Goal: Connect with others: Connect with others

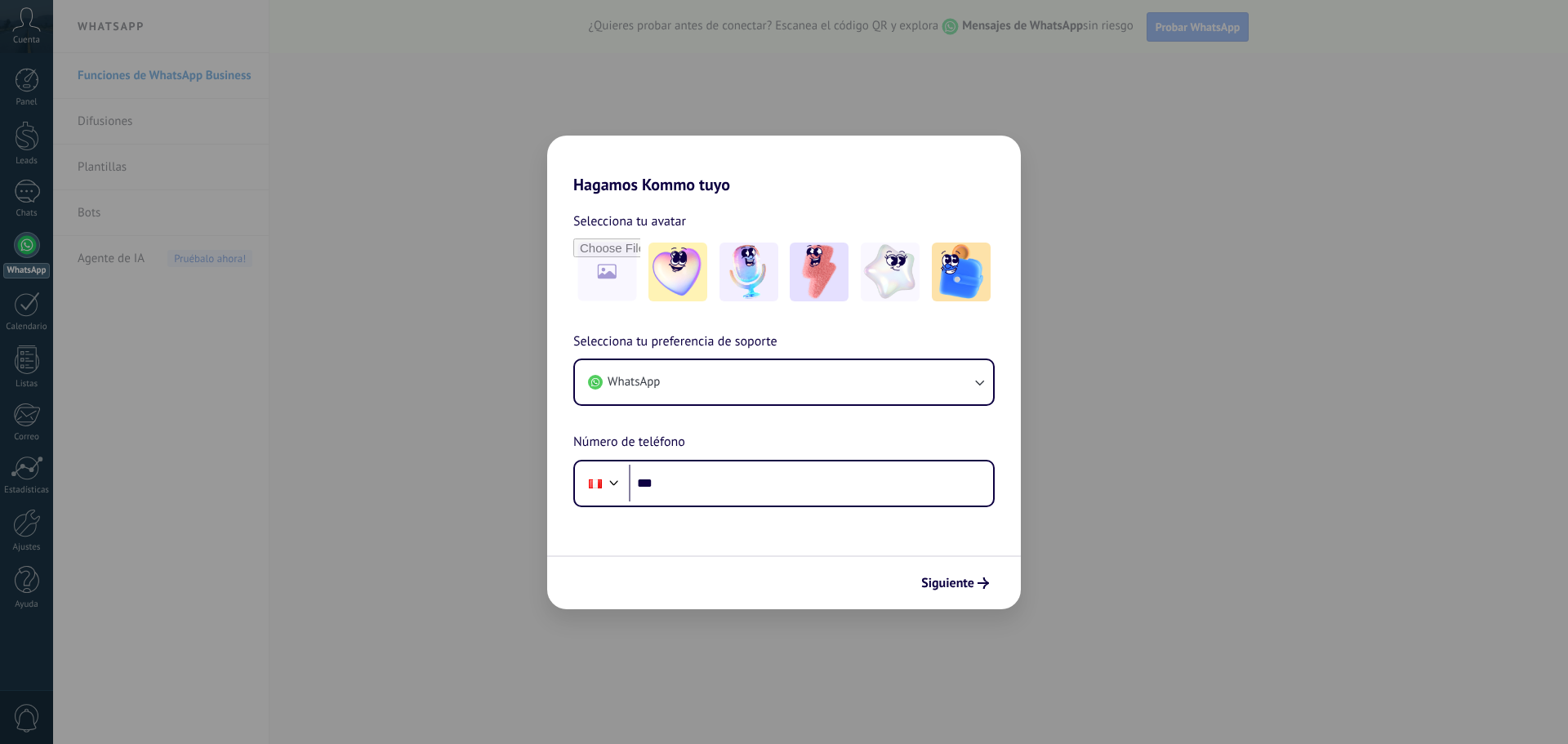
click at [671, 392] on button "WhatsApp" at bounding box center [784, 382] width 418 height 44
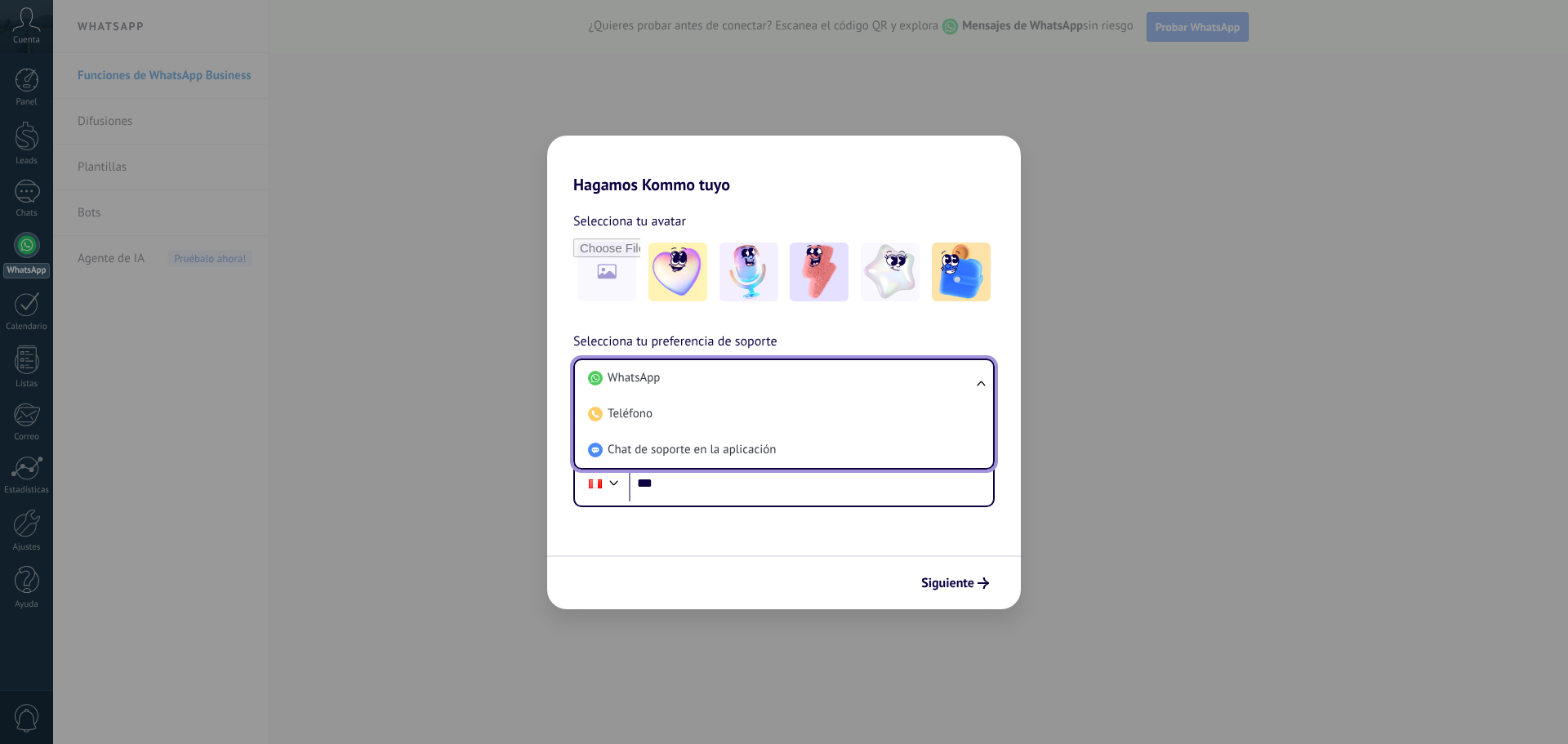
click at [671, 392] on li "WhatsApp" at bounding box center [781, 377] width 398 height 36
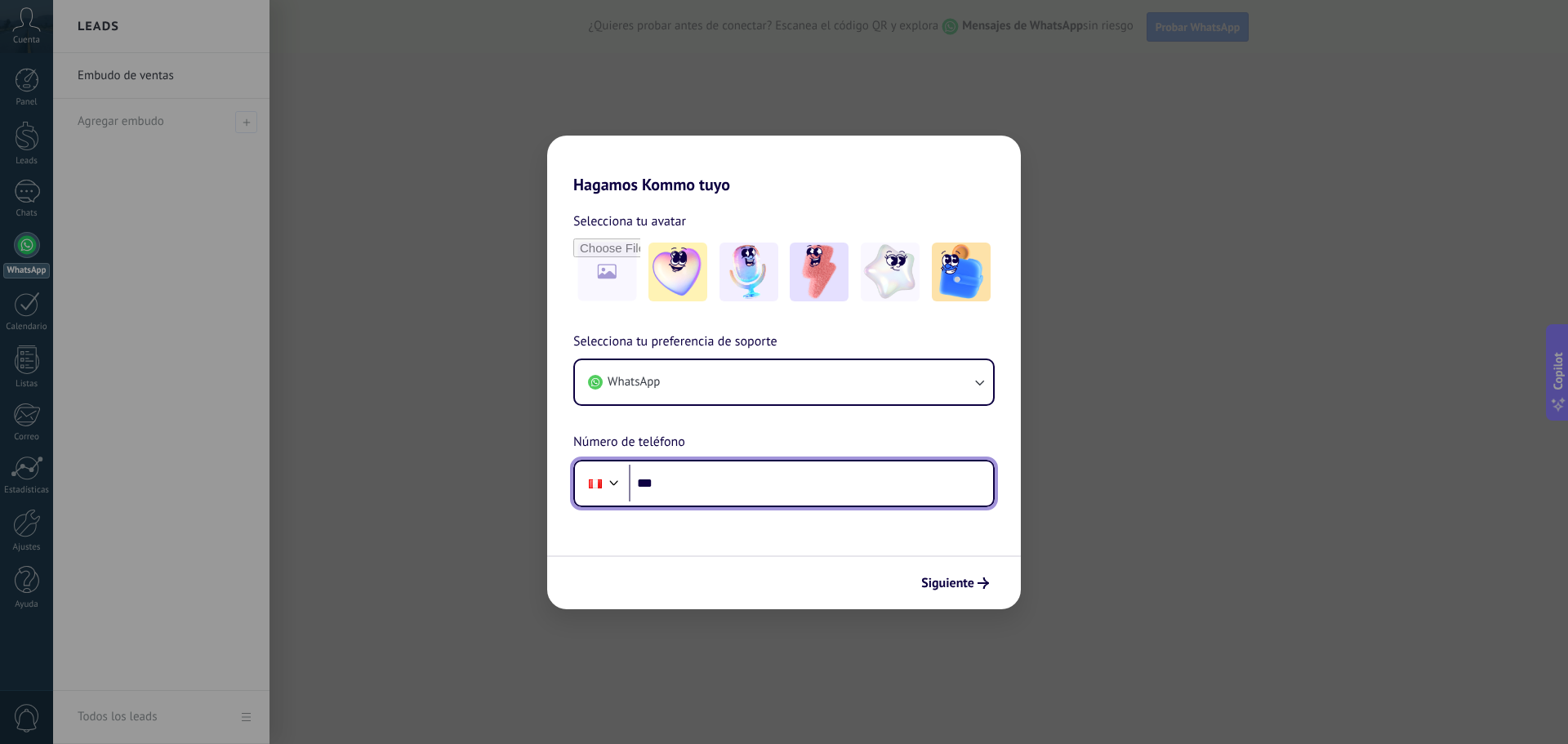
click at [702, 483] on input "***" at bounding box center [811, 483] width 364 height 37
type input "**********"
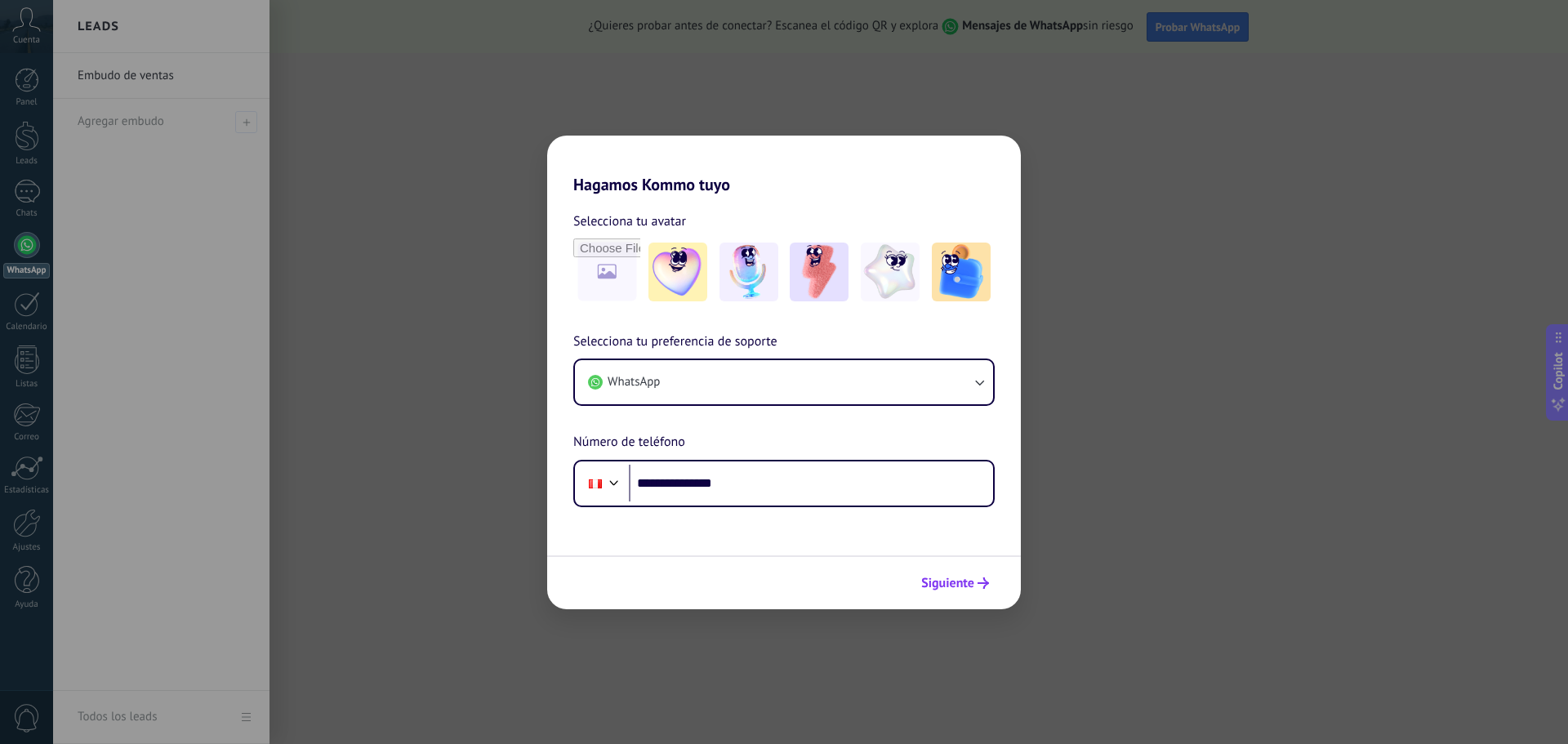
click at [953, 587] on span "Siguiente" at bounding box center [948, 583] width 53 height 12
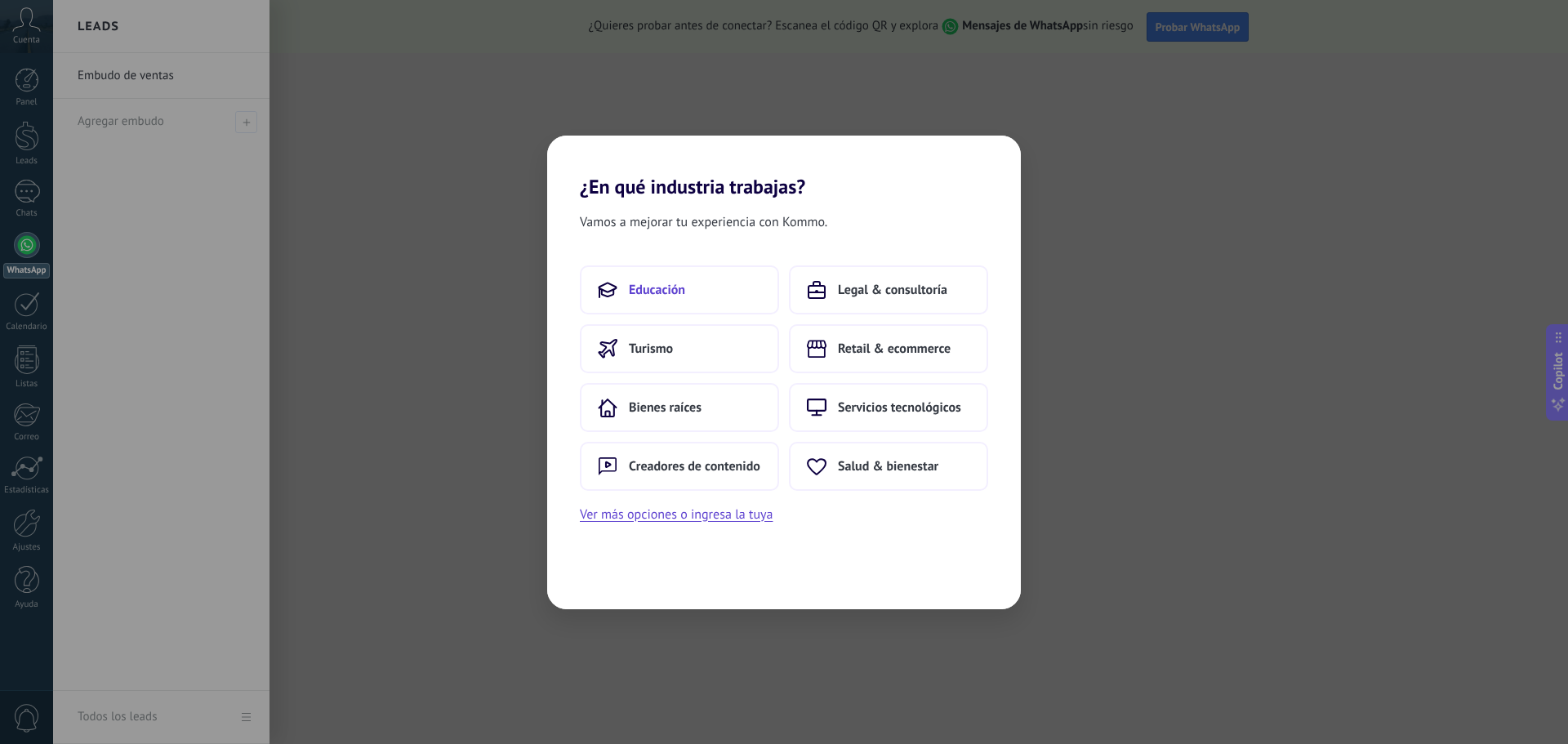
click at [685, 287] on button "Educación" at bounding box center [679, 290] width 199 height 49
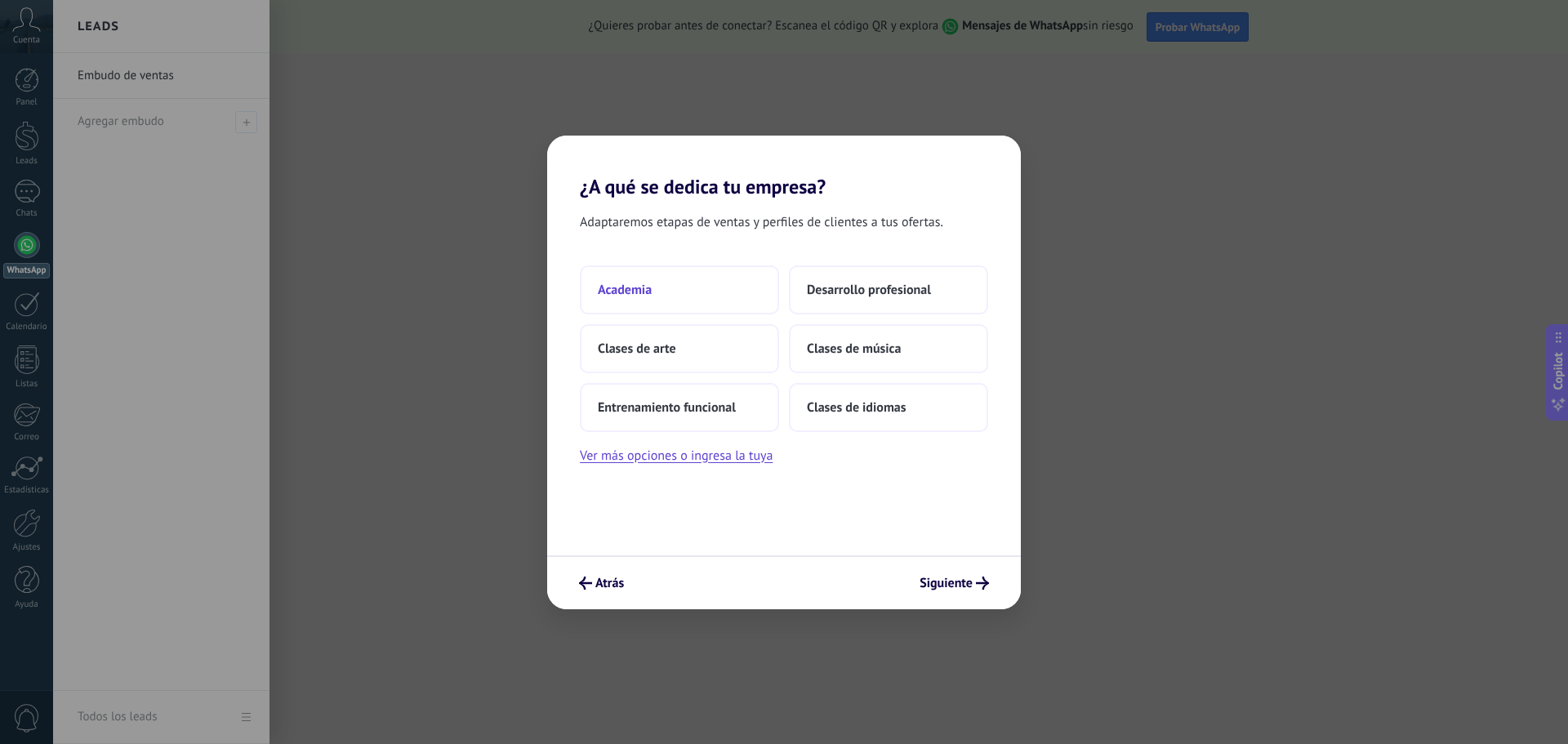
click at [677, 307] on button "Academia" at bounding box center [679, 290] width 199 height 49
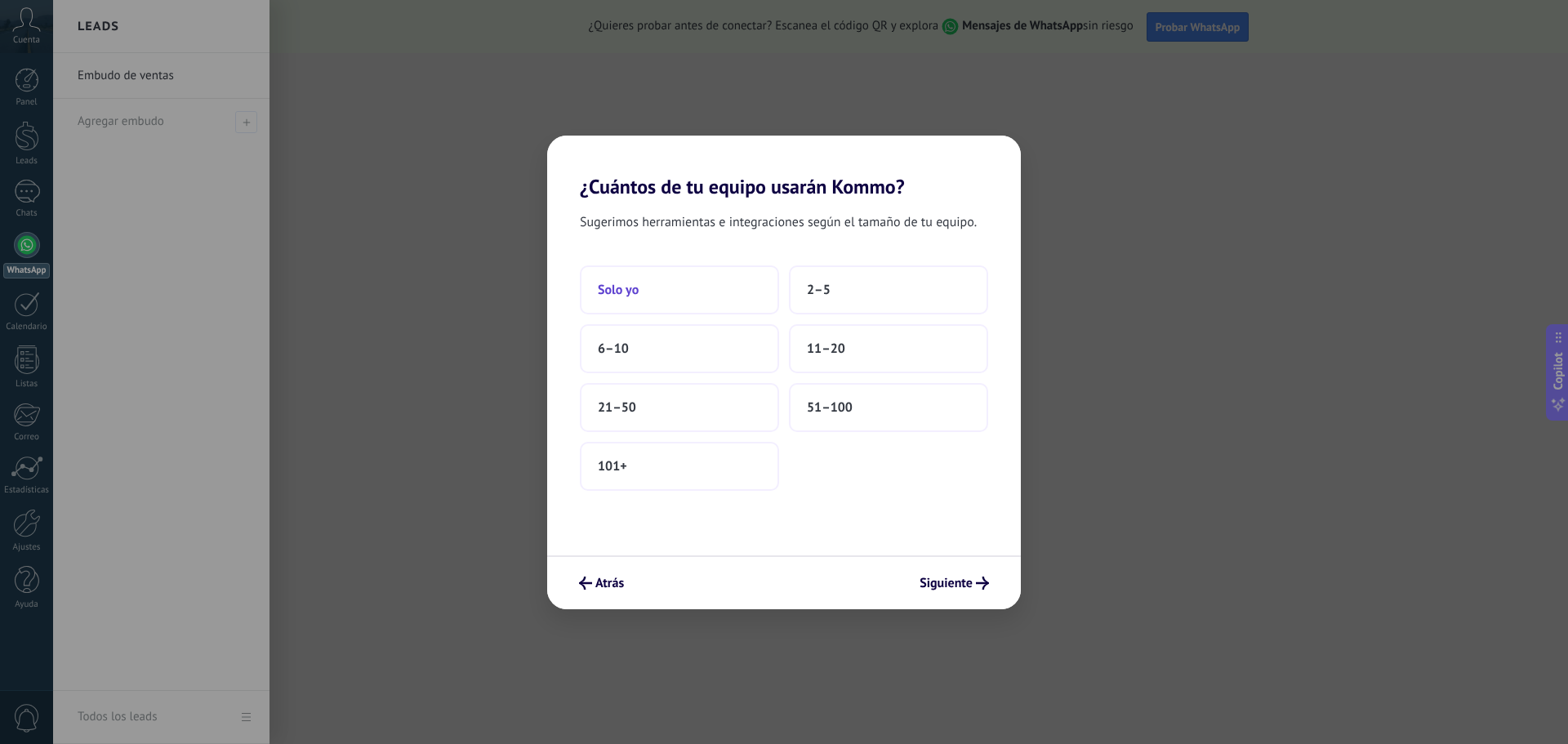
click at [675, 307] on button "Solo yo" at bounding box center [679, 290] width 199 height 49
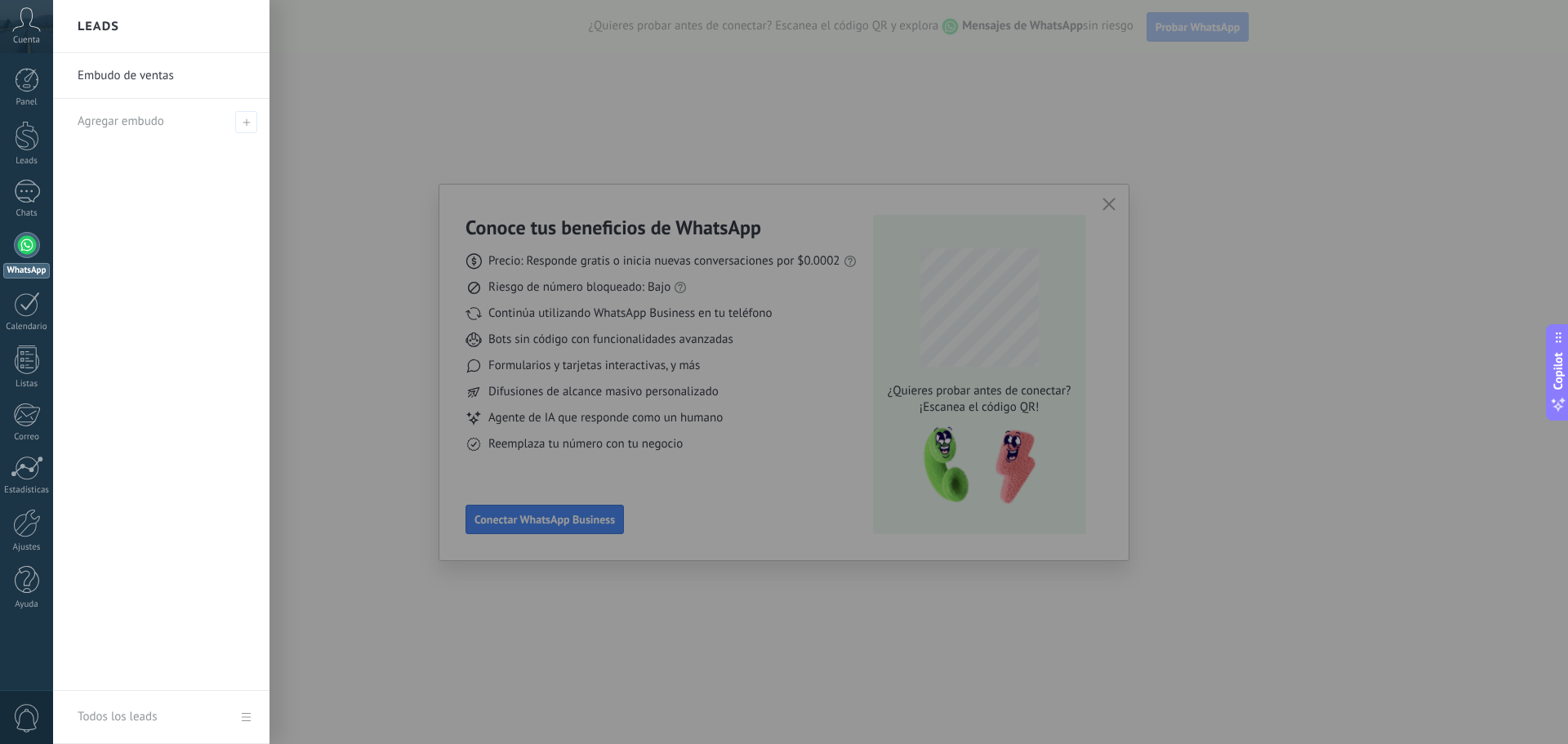
click at [538, 522] on div at bounding box center [837, 372] width 1568 height 744
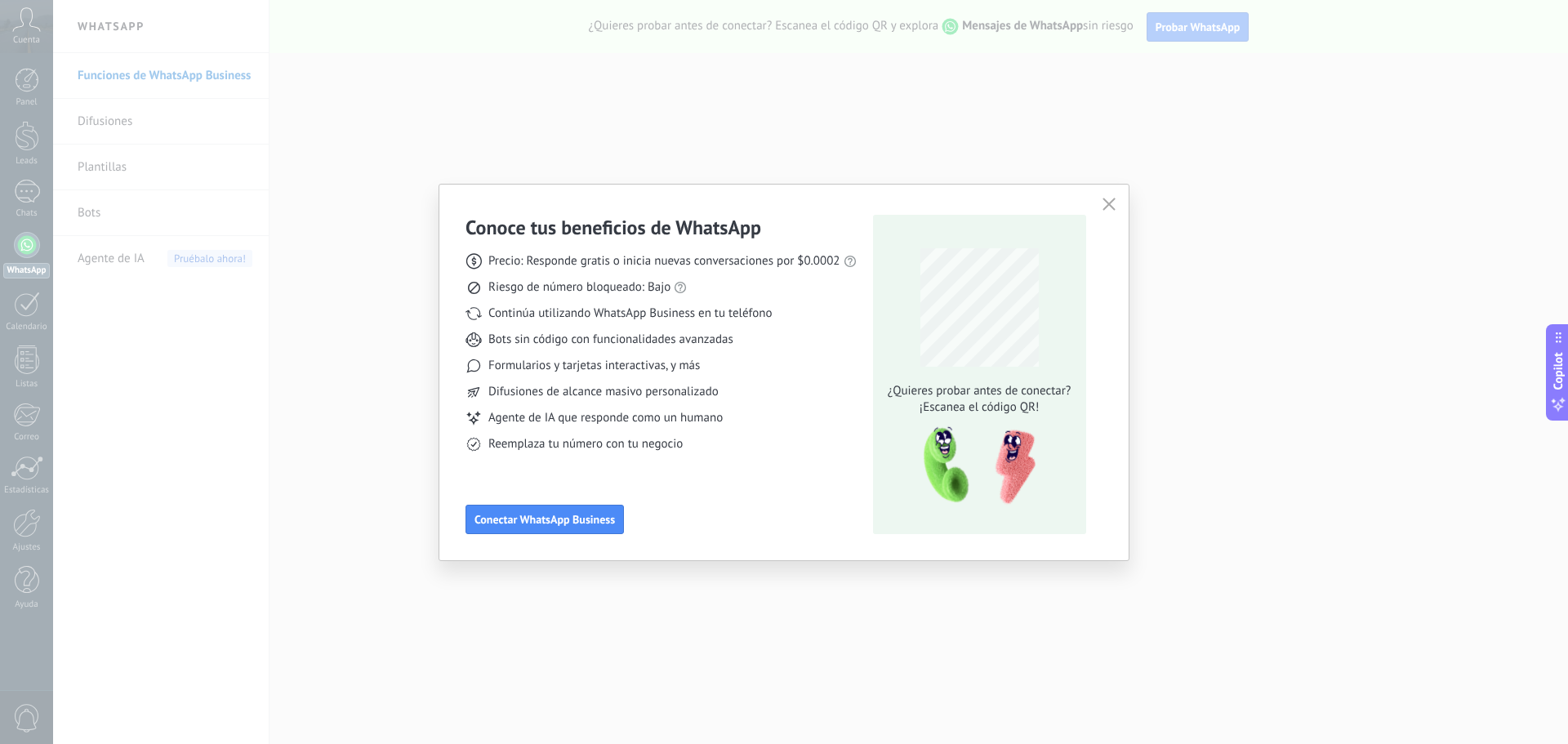
click at [538, 522] on span "Conectar WhatsApp Business" at bounding box center [544, 519] width 141 height 12
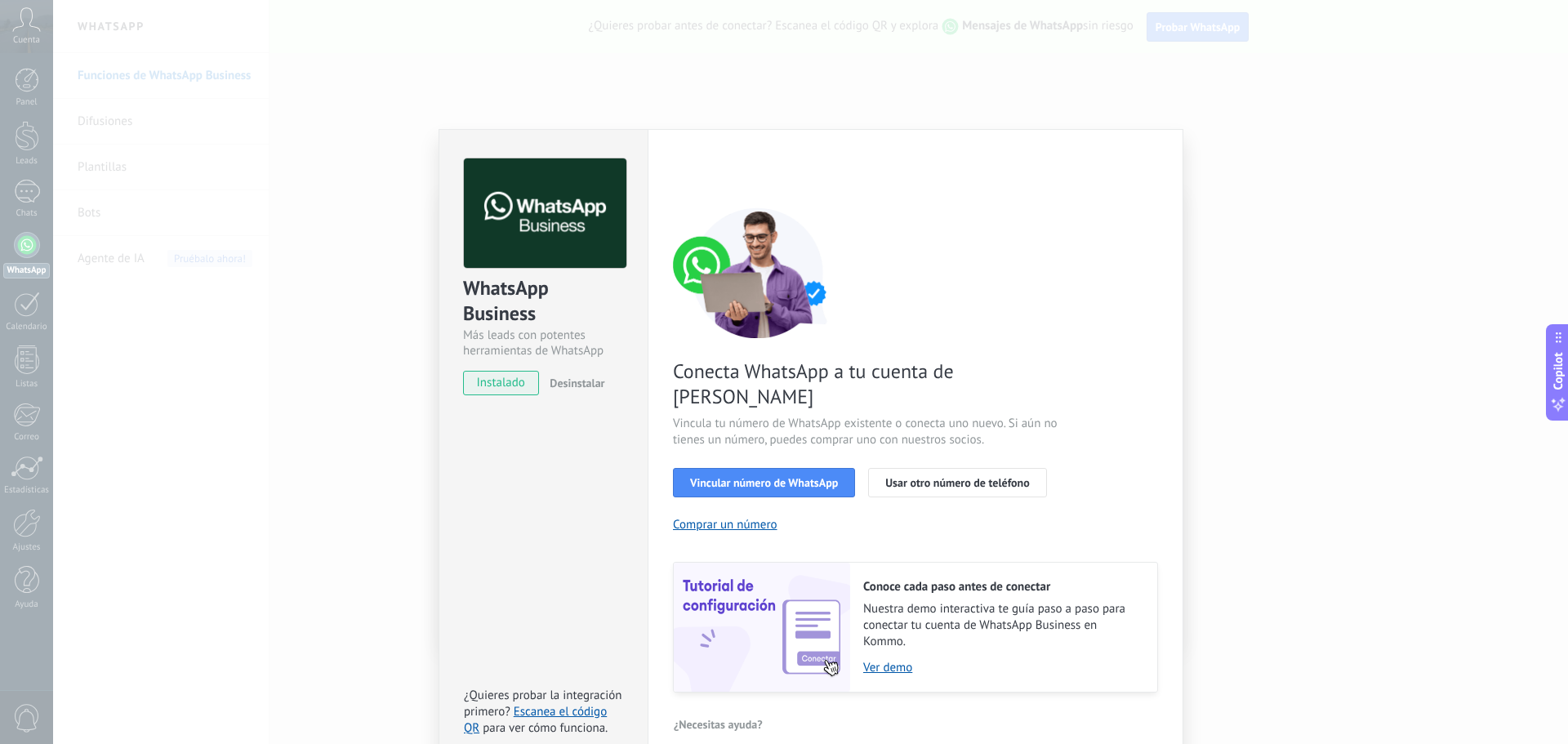
click at [523, 389] on span "instalado" at bounding box center [501, 382] width 74 height 24
click at [782, 477] on span "Vincular número de WhatsApp" at bounding box center [763, 482] width 147 height 12
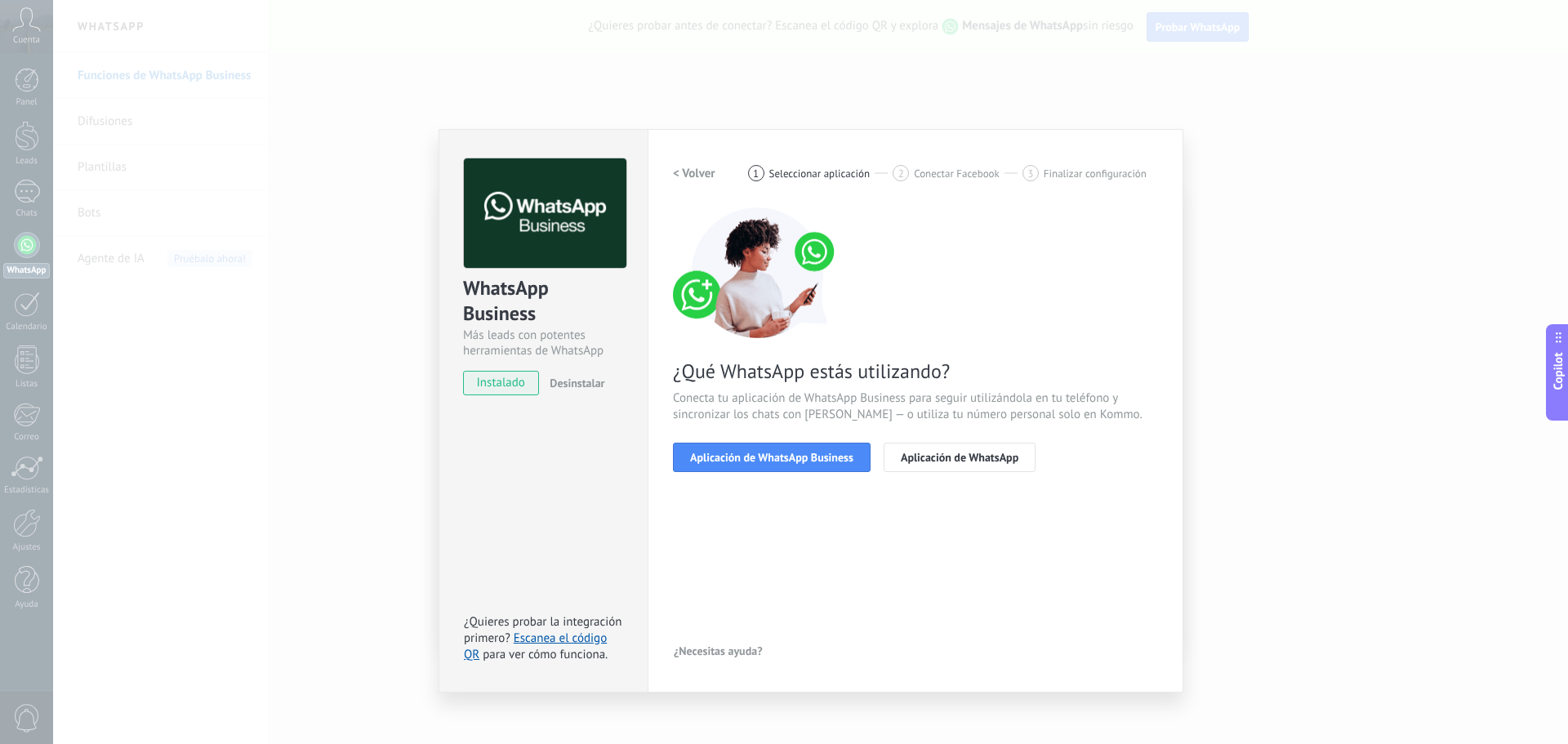
click at [782, 462] on span "Aplicación de WhatsApp Business" at bounding box center [772, 457] width 163 height 12
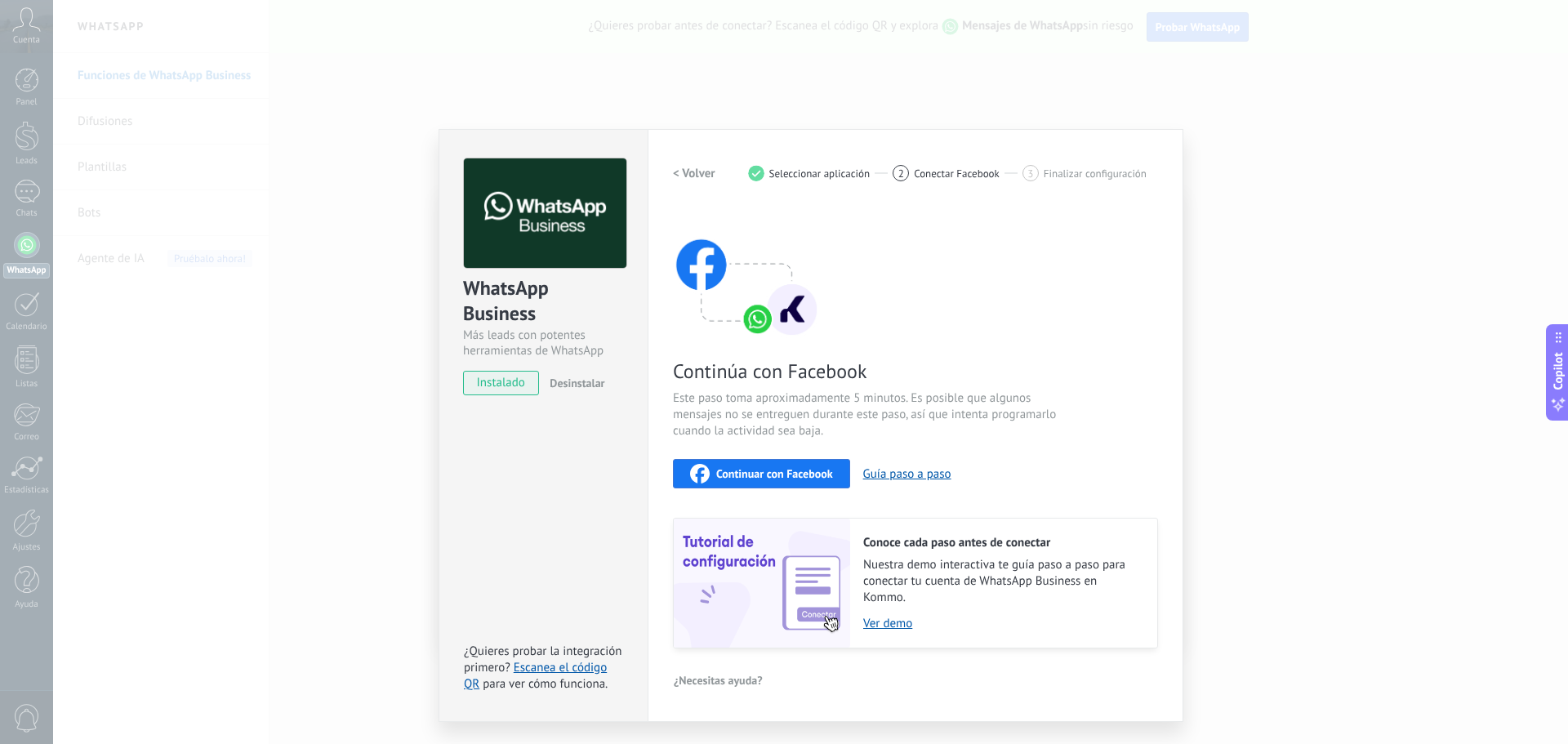
click at [813, 170] on span "Seleccionar aplicación" at bounding box center [820, 173] width 102 height 12
click at [692, 181] on button "< Volver" at bounding box center [694, 172] width 42 height 29
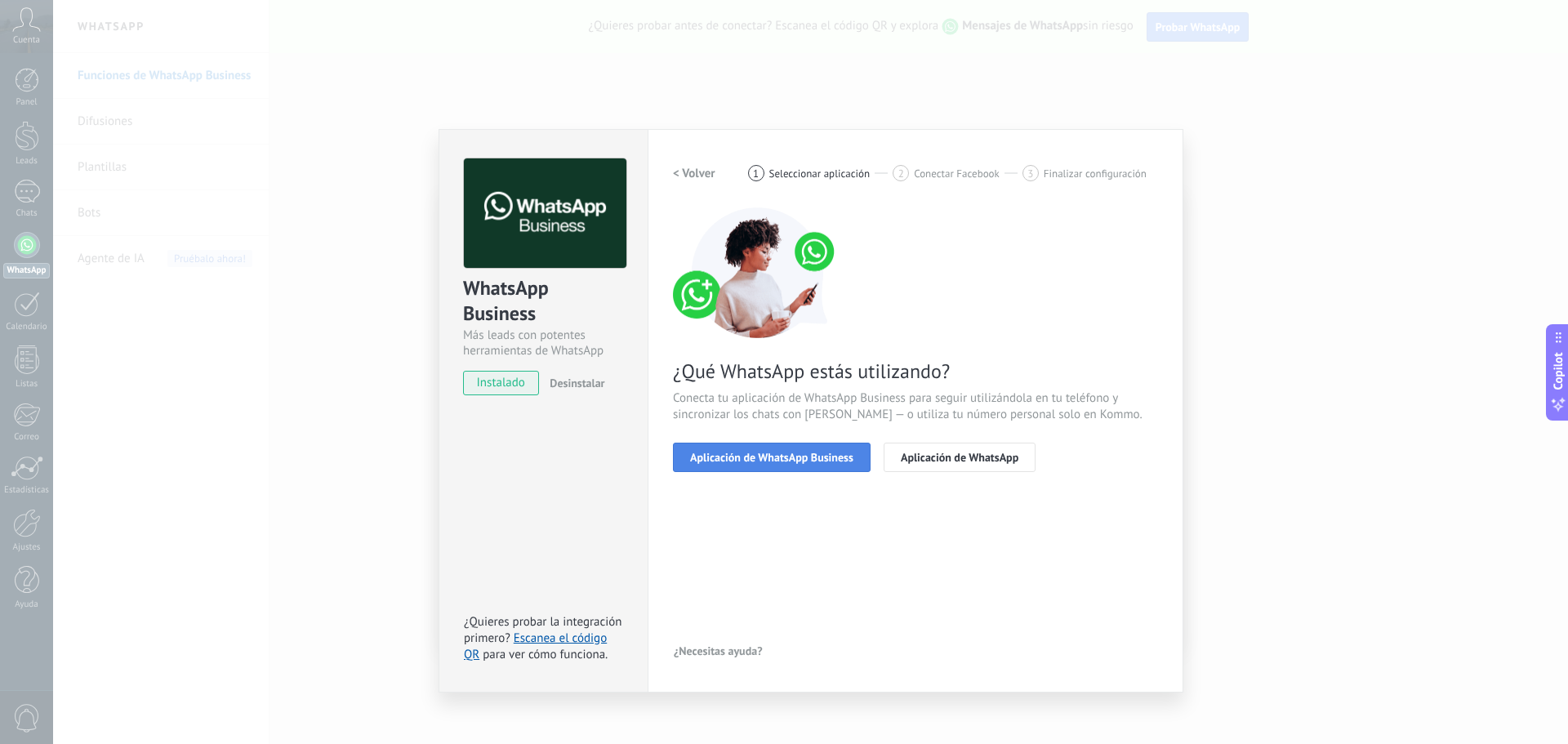
click at [768, 462] on span "Aplicación de WhatsApp Business" at bounding box center [772, 457] width 163 height 12
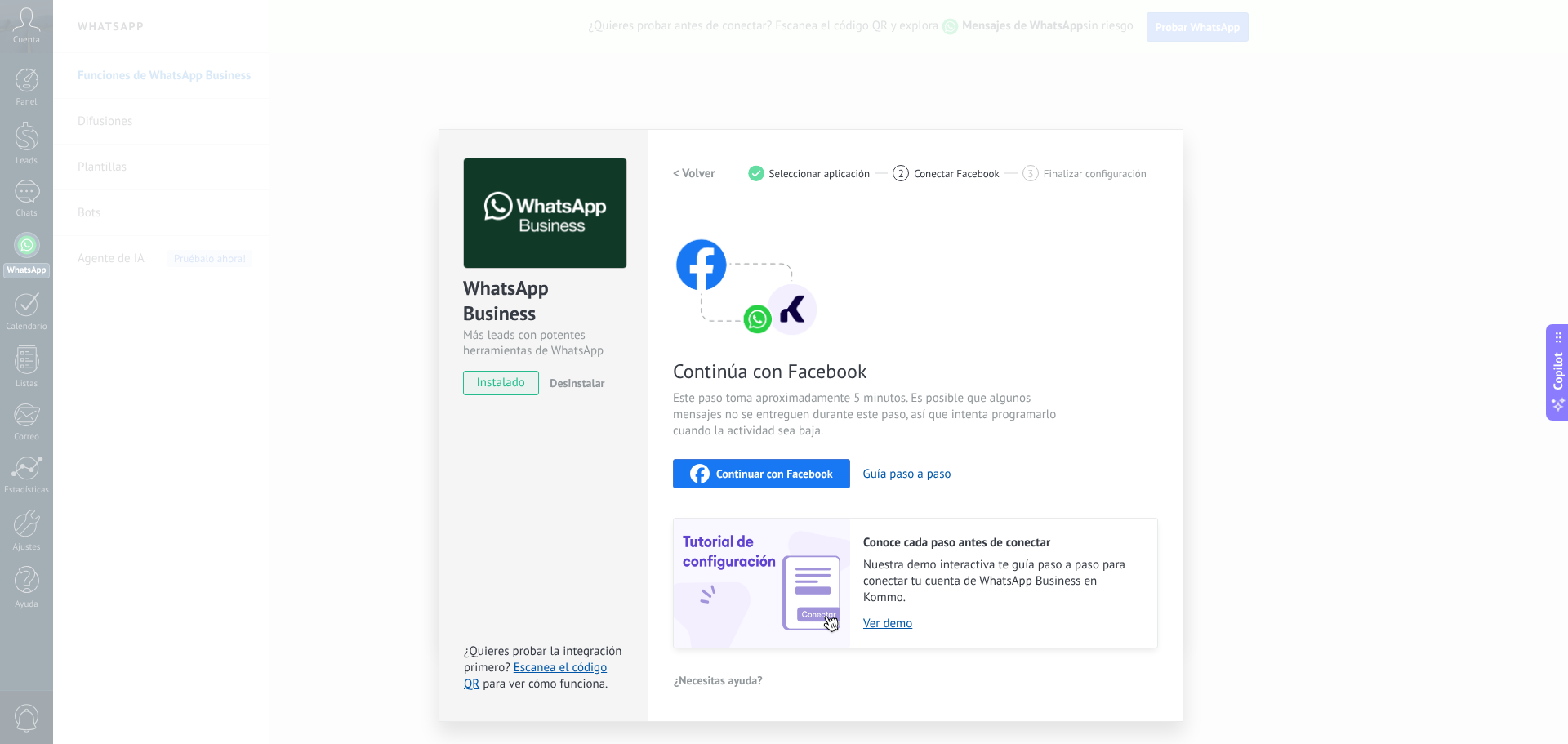
click at [811, 479] on span "Continuar con Facebook" at bounding box center [775, 474] width 117 height 12
click at [670, 172] on div "Configuraciones Autorizaciones This tab logs the users who have granted integra…" at bounding box center [915, 426] width 536 height 593
click at [679, 168] on h2 "< Volver" at bounding box center [694, 173] width 42 height 16
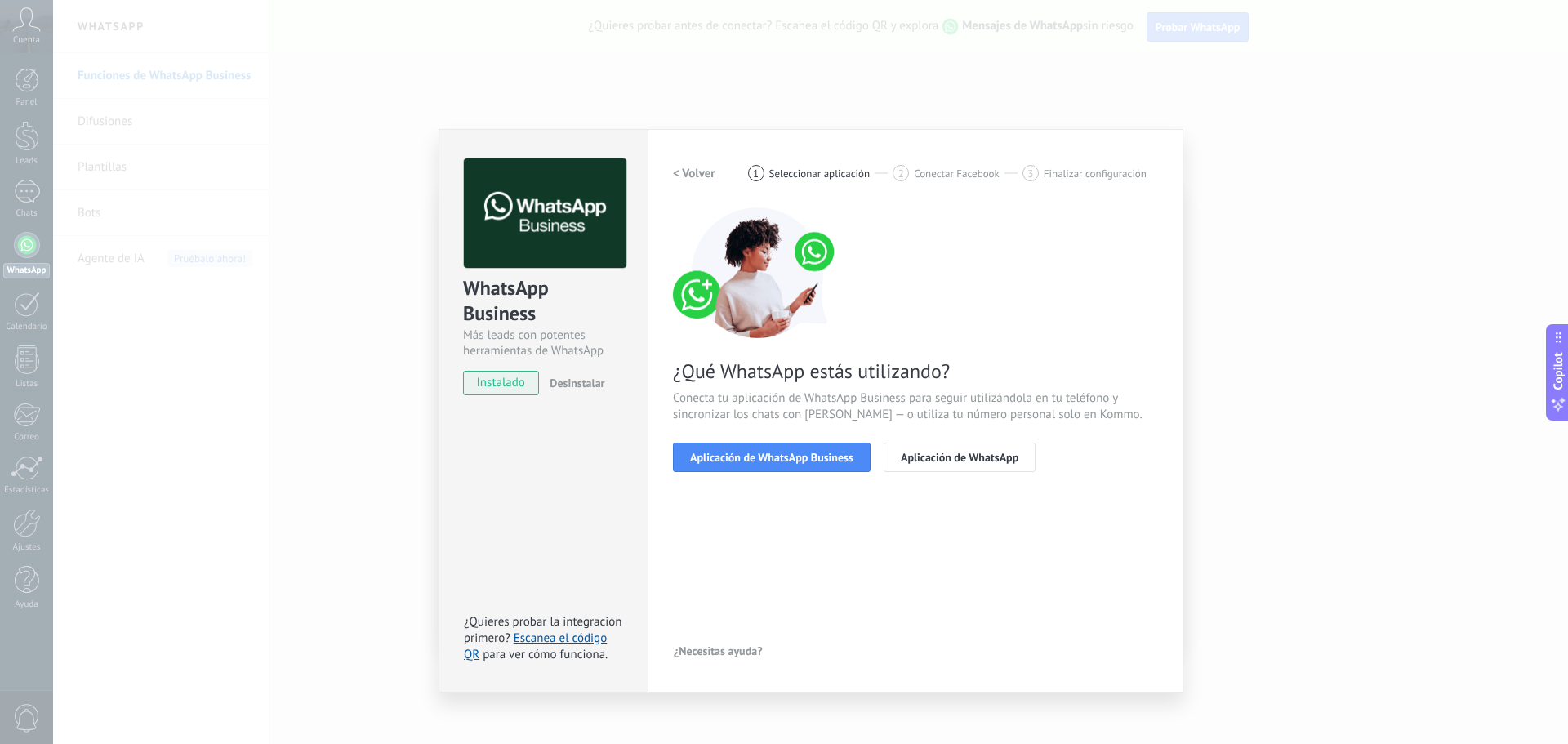
click at [679, 168] on h2 "< Volver" at bounding box center [694, 173] width 42 height 16
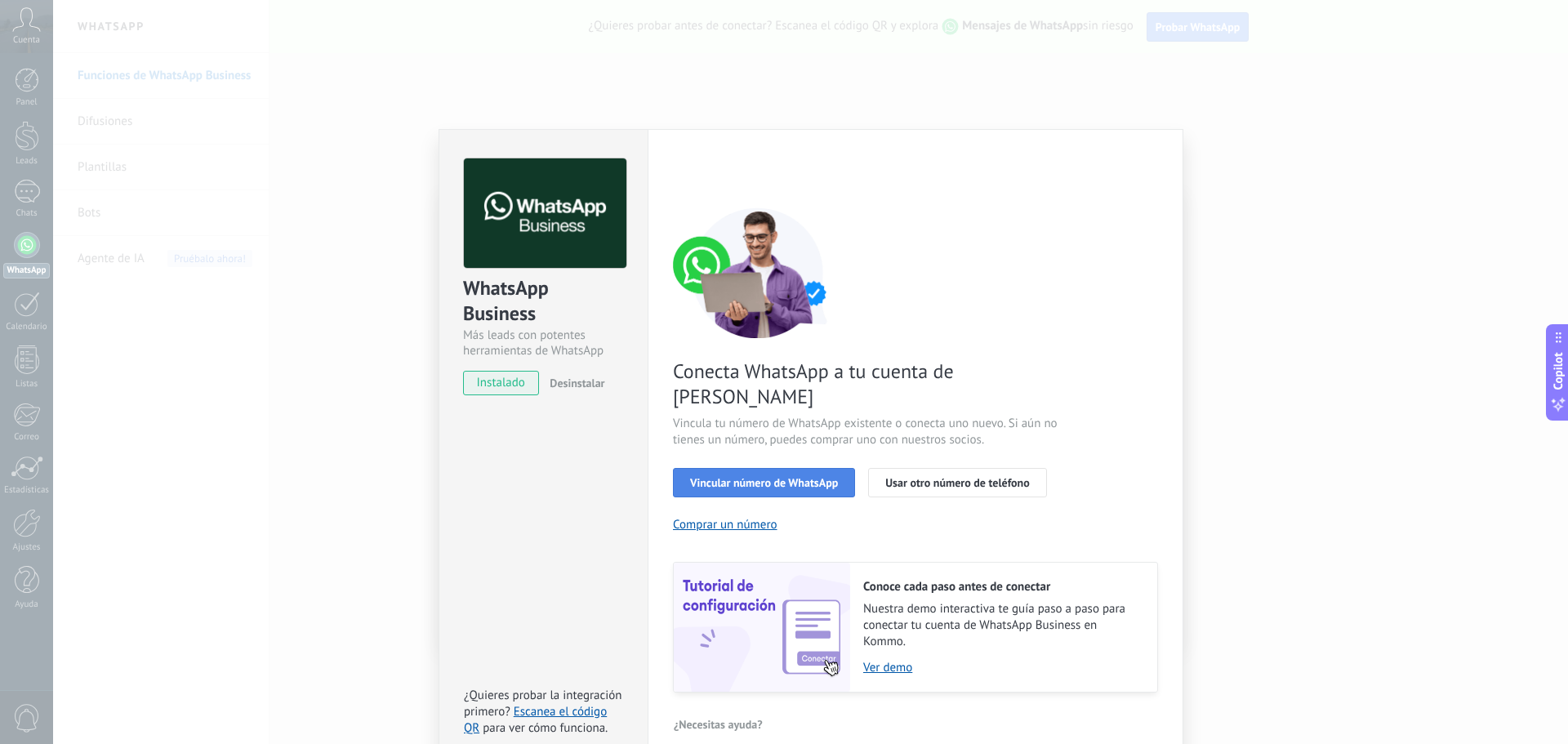
click at [742, 477] on span "Vincular número de WhatsApp" at bounding box center [763, 482] width 147 height 12
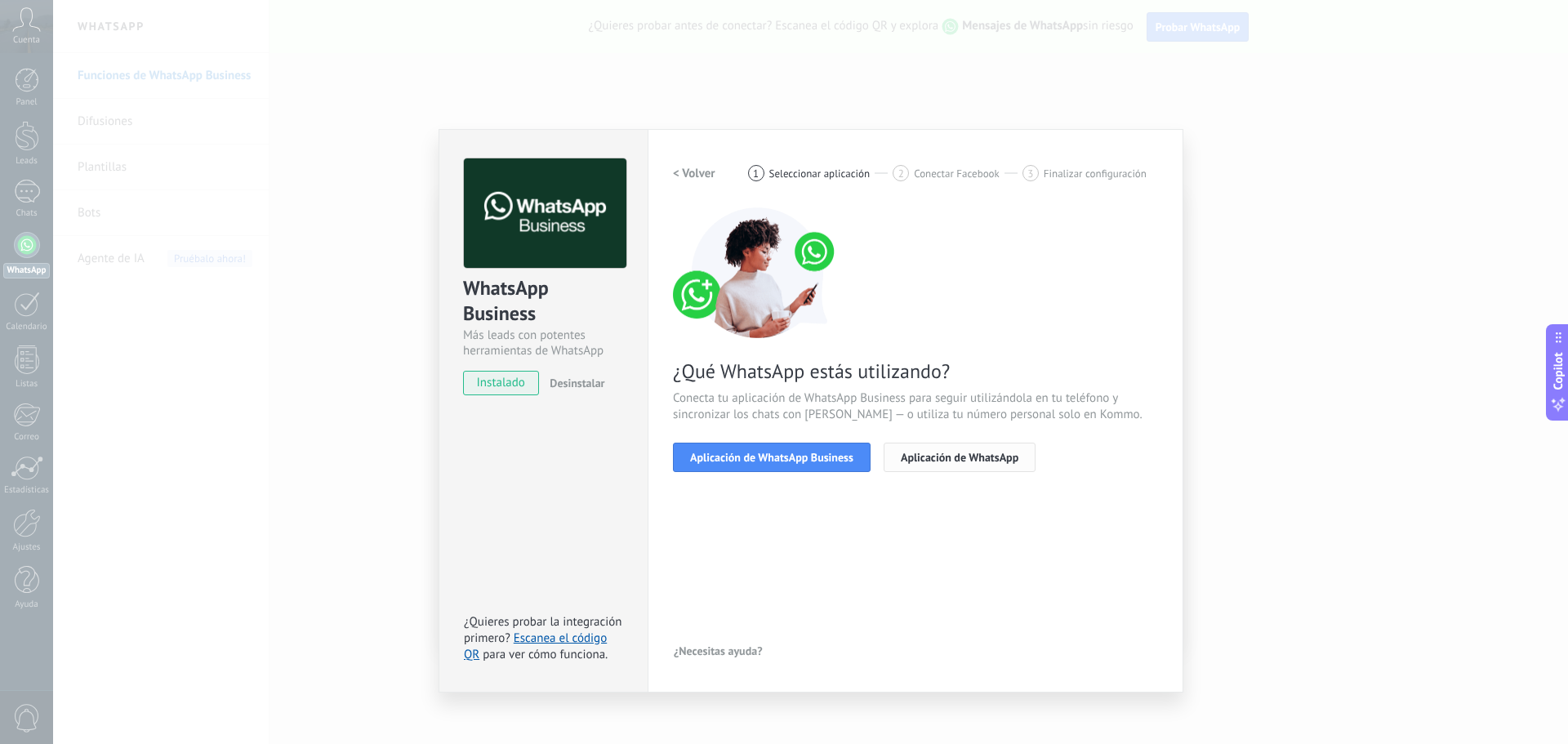
click at [953, 459] on span "Aplicación de WhatsApp" at bounding box center [959, 457] width 117 height 12
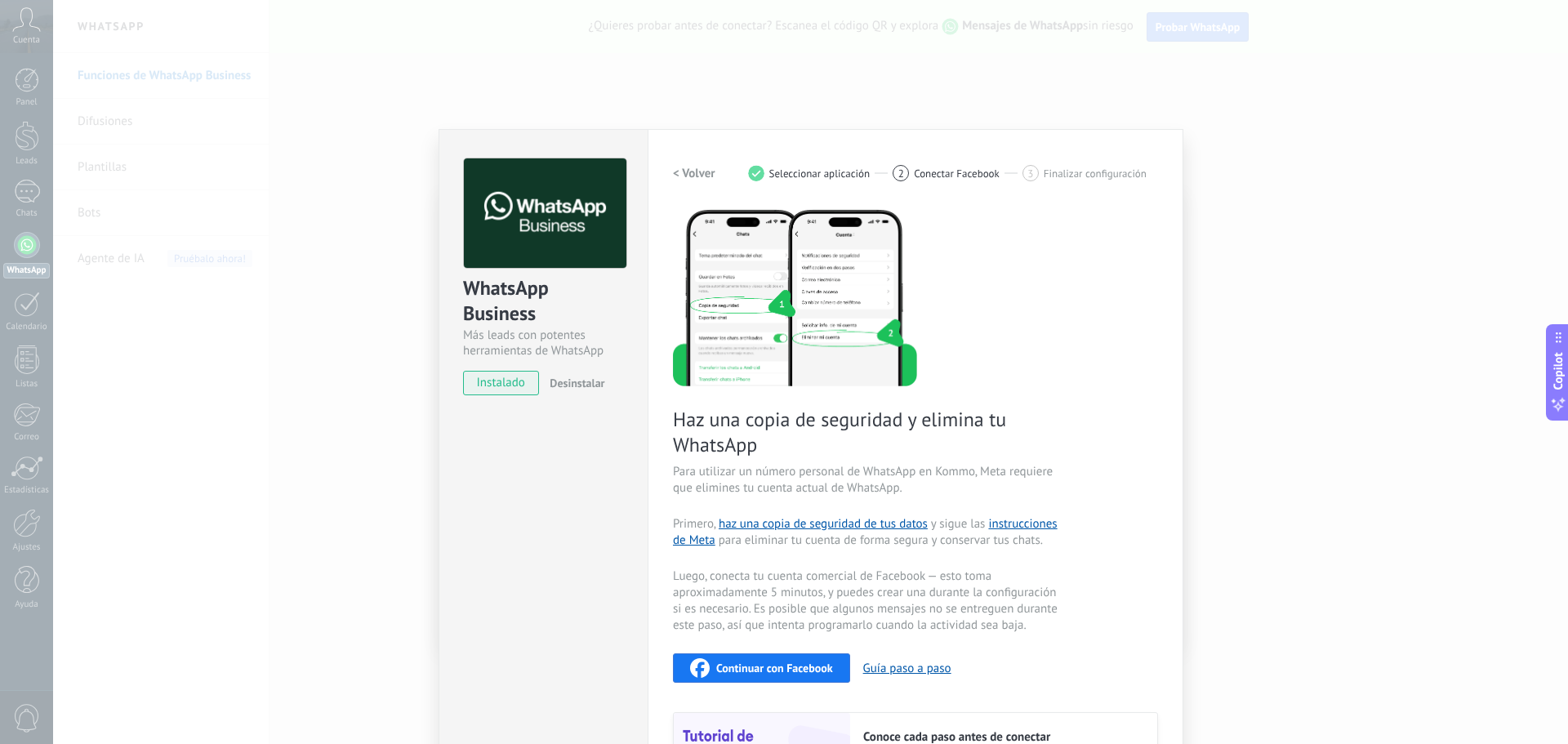
click at [706, 170] on h2 "< Volver" at bounding box center [694, 173] width 42 height 16
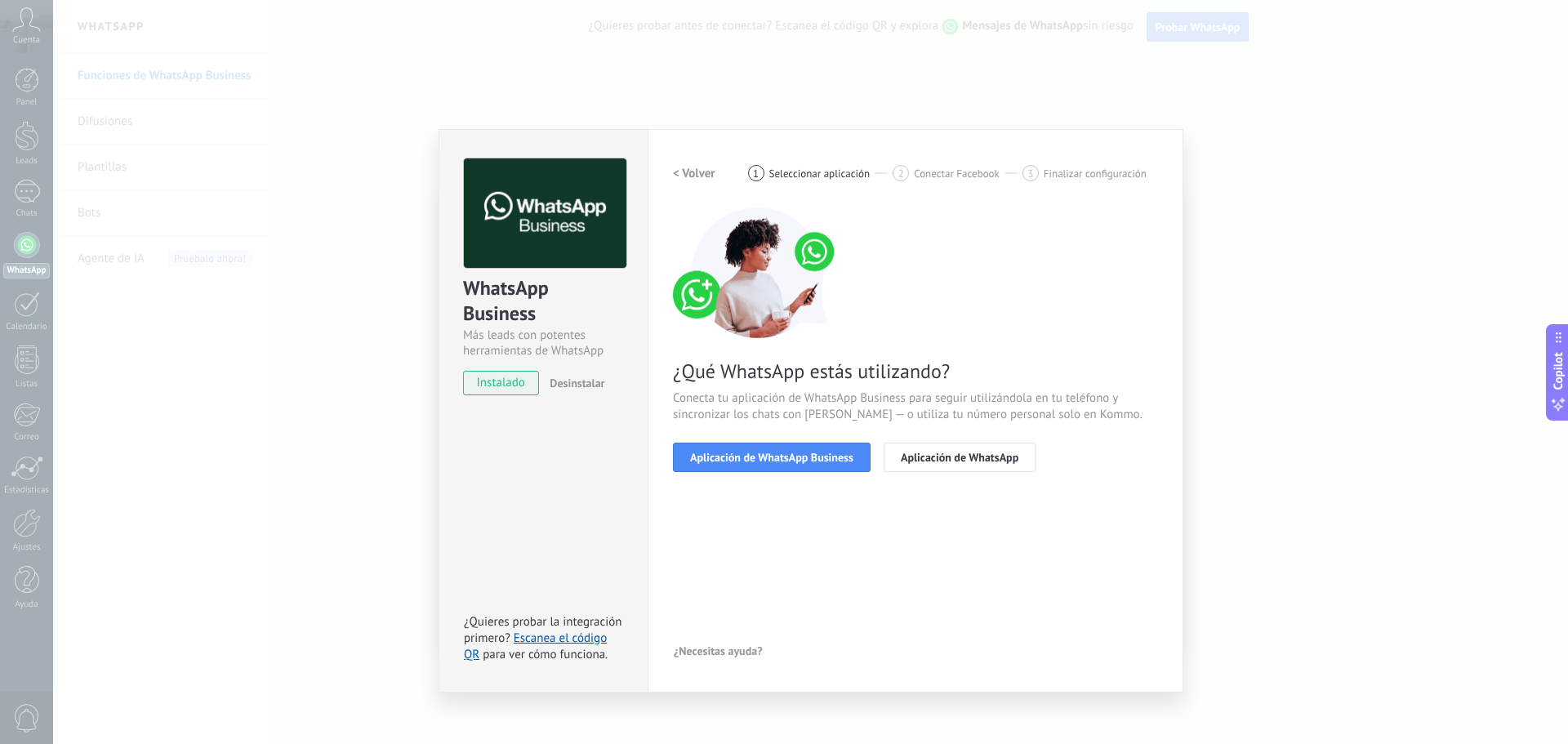
click at [706, 170] on h2 "< Volver" at bounding box center [694, 173] width 42 height 16
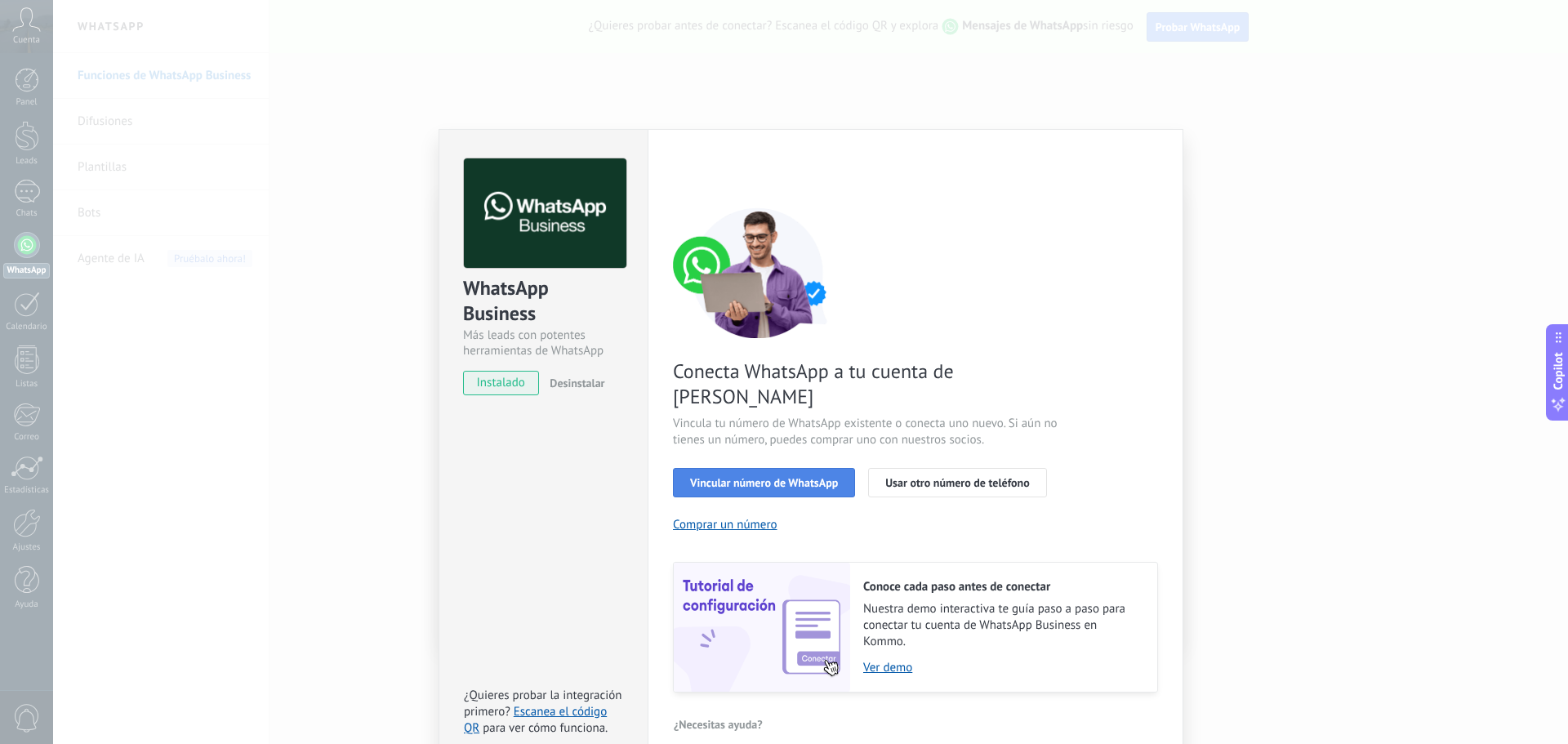
click at [779, 468] on button "Vincular número de WhatsApp" at bounding box center [764, 482] width 182 height 29
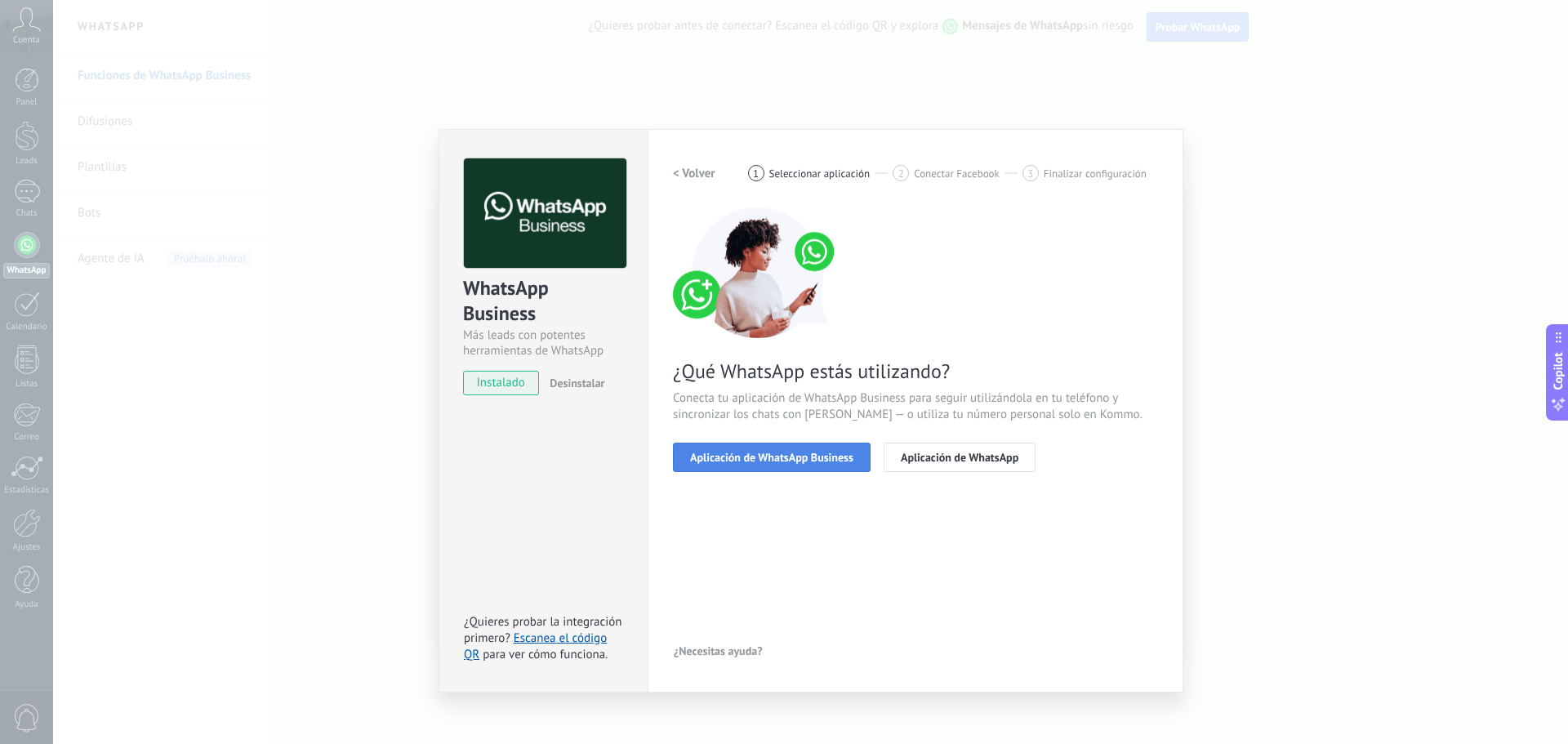
click at [780, 462] on span "Aplicación de WhatsApp Business" at bounding box center [772, 457] width 163 height 12
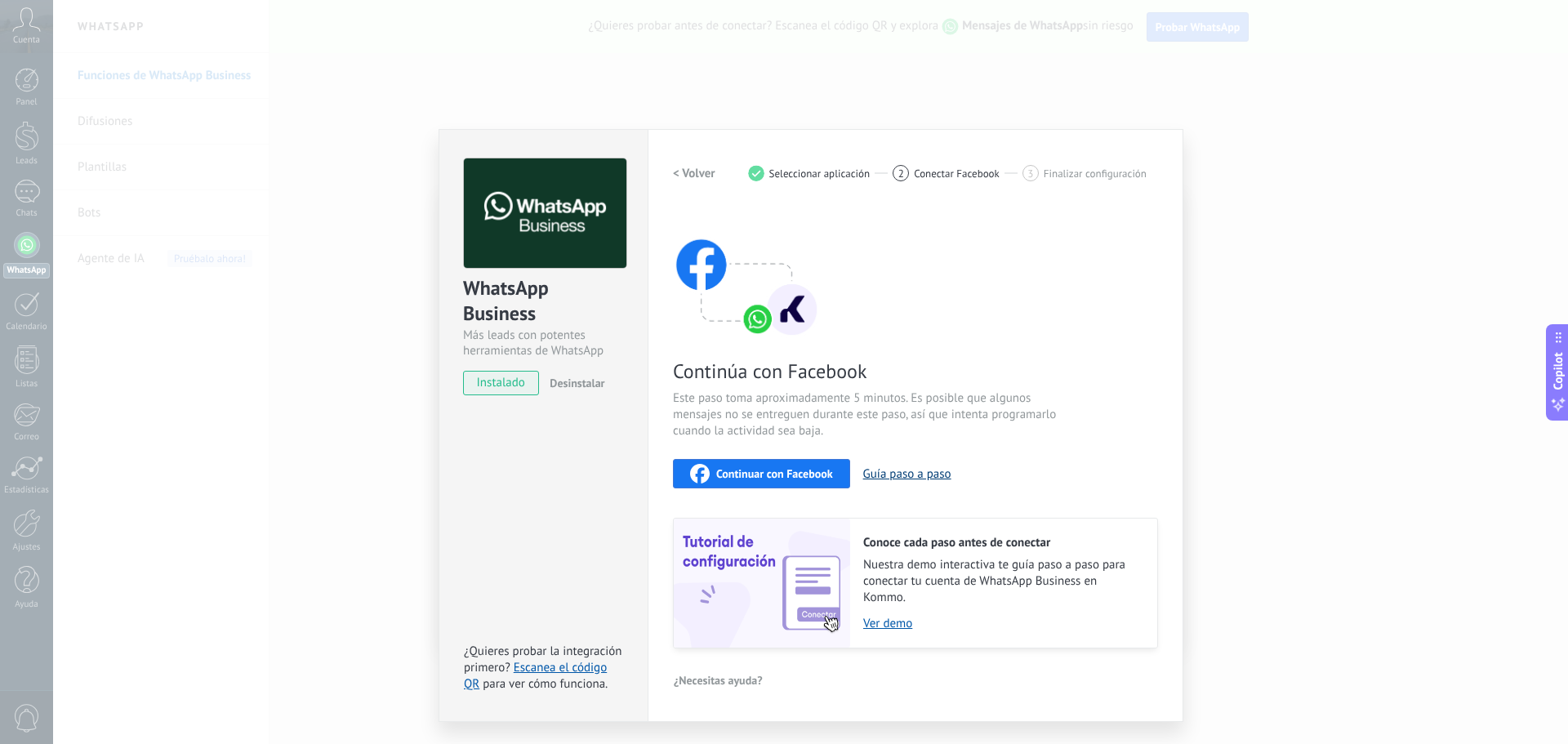
click at [881, 473] on button "Guía paso a paso" at bounding box center [907, 474] width 88 height 16
